Goal: Book appointment/travel/reservation

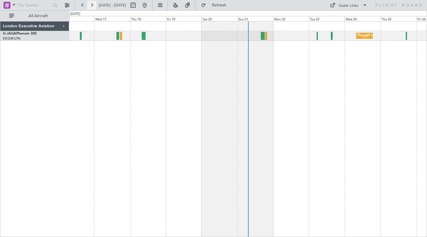
click at [94, 5] on button at bounding box center [91, 5] width 9 height 9
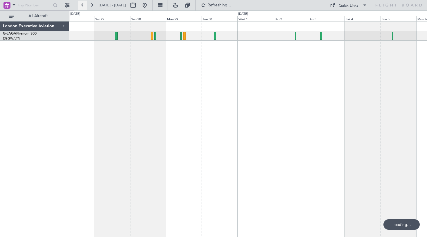
click at [83, 6] on button at bounding box center [82, 5] width 9 height 9
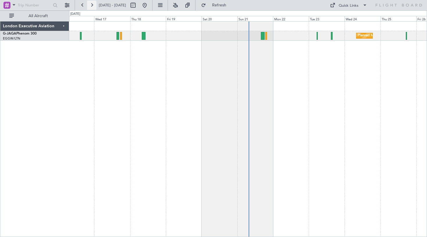
click at [93, 6] on button at bounding box center [91, 5] width 9 height 9
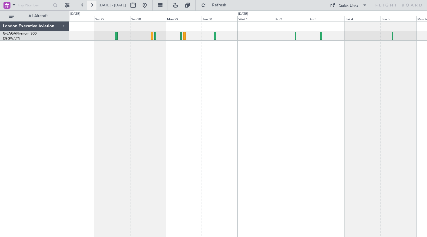
click at [94, 6] on button at bounding box center [91, 5] width 9 height 9
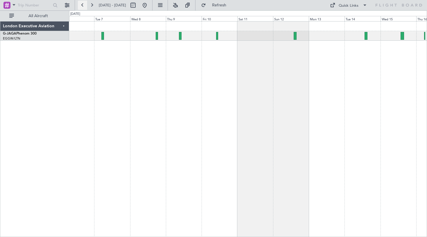
click at [84, 4] on button at bounding box center [82, 5] width 9 height 9
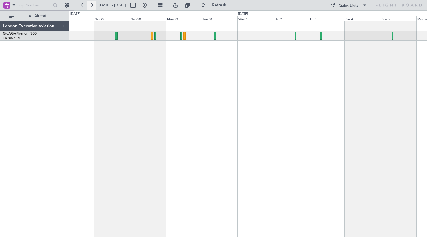
click at [93, 6] on button at bounding box center [91, 5] width 9 height 9
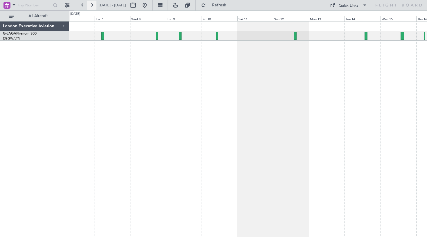
click at [94, 5] on button at bounding box center [91, 5] width 9 height 9
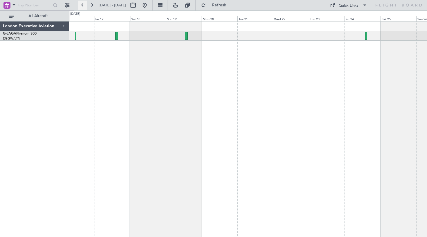
click at [82, 4] on button at bounding box center [82, 5] width 9 height 9
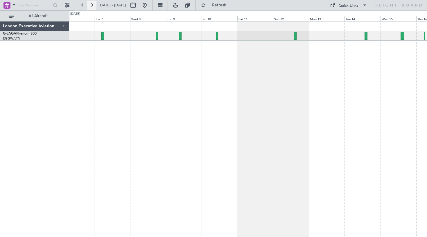
click at [91, 5] on button at bounding box center [91, 5] width 9 height 9
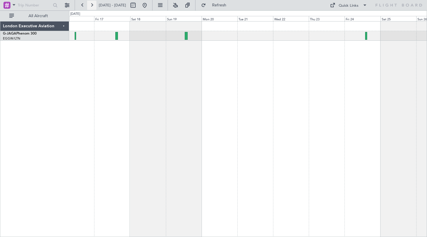
click at [92, 6] on button at bounding box center [91, 5] width 9 height 9
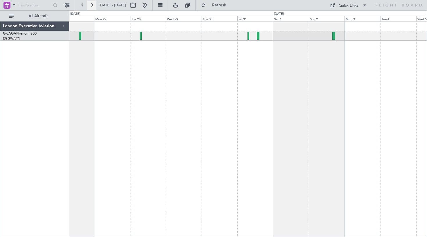
click at [92, 4] on button at bounding box center [91, 5] width 9 height 9
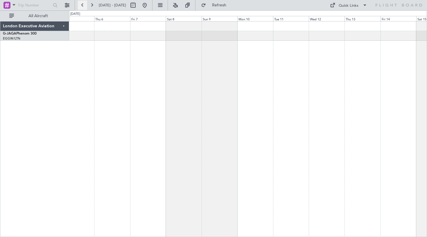
click at [81, 8] on button at bounding box center [82, 5] width 9 height 9
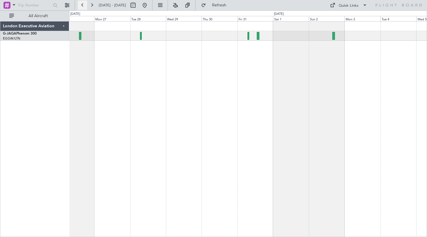
click at [82, 5] on button at bounding box center [82, 5] width 9 height 9
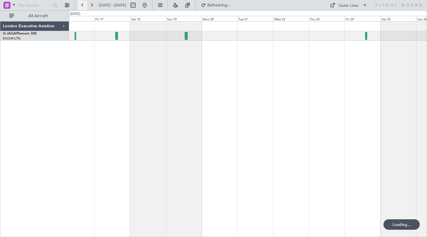
click at [82, 5] on button at bounding box center [82, 5] width 9 height 9
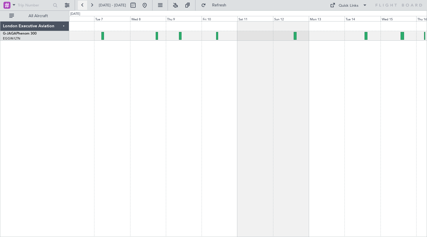
click at [82, 5] on button at bounding box center [82, 5] width 9 height 9
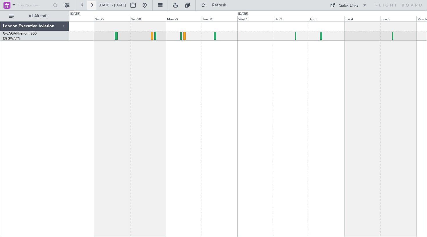
click at [93, 4] on button at bounding box center [91, 5] width 9 height 9
